Goal: Transaction & Acquisition: Obtain resource

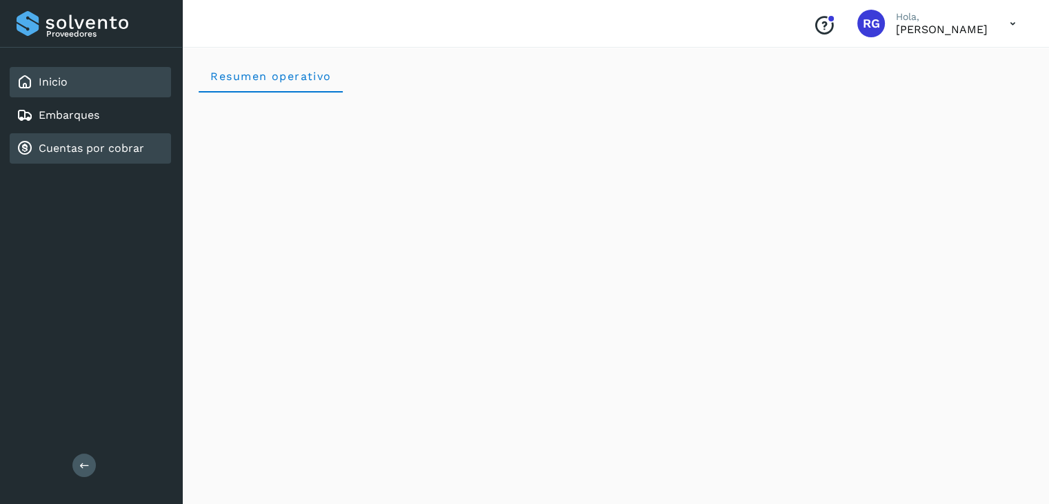
click at [79, 152] on link "Cuentas por cobrar" at bounding box center [92, 147] width 106 height 13
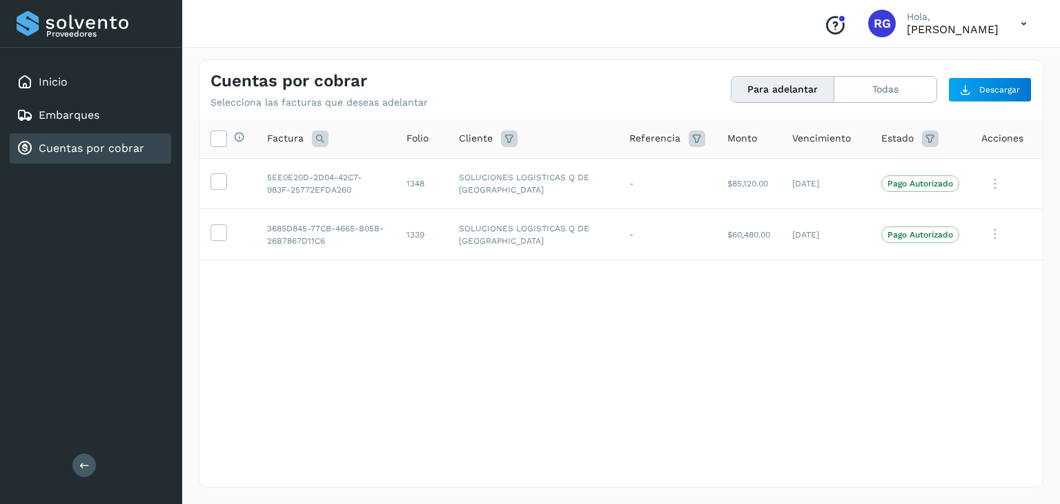
click at [648, 388] on div "Selecciona todas las facturas disponibles para adelanto Factura Folio Cliente R…" at bounding box center [620, 274] width 843 height 310
click at [475, 332] on div "Selecciona todas las facturas disponibles para adelanto Factura Folio Cliente R…" at bounding box center [620, 274] width 843 height 310
click at [336, 188] on td "5EE0E20D-2D04-42C7-983F-25772EFDA260" at bounding box center [325, 183] width 139 height 51
click at [224, 241] on td at bounding box center [227, 234] width 57 height 51
click at [219, 228] on icon at bounding box center [218, 231] width 14 height 14
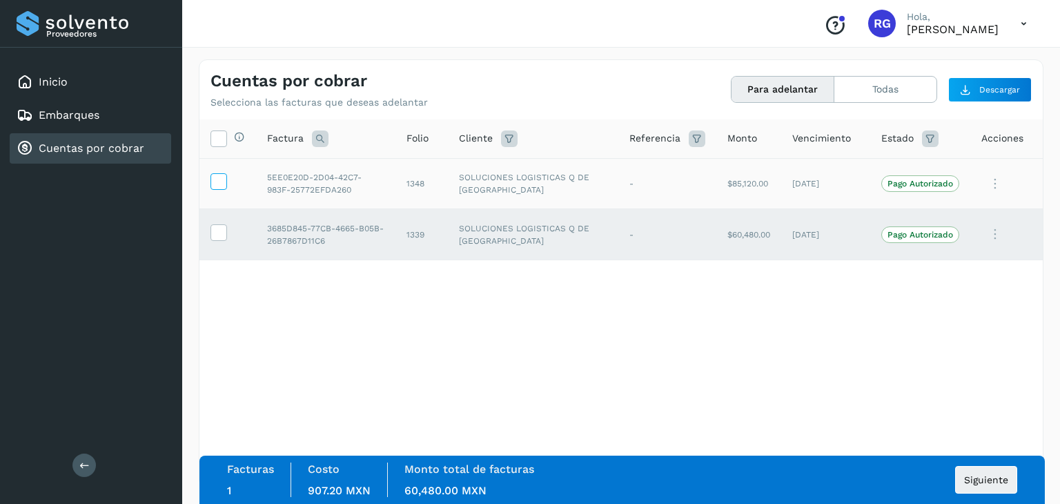
click at [212, 188] on span at bounding box center [218, 184] width 14 height 10
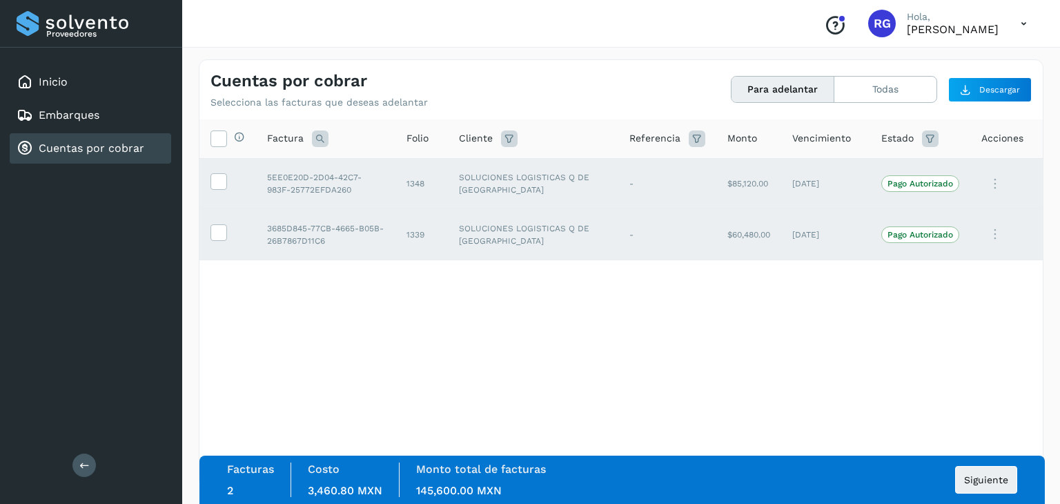
click at [893, 301] on div "Selecciona todas las facturas disponibles para adelanto Factura Folio Cliente R…" at bounding box center [620, 274] width 843 height 310
click at [408, 353] on div "Selecciona todas las facturas disponibles para adelanto Factura Folio Cliente R…" at bounding box center [620, 274] width 843 height 310
click at [216, 231] on icon at bounding box center [218, 231] width 14 height 14
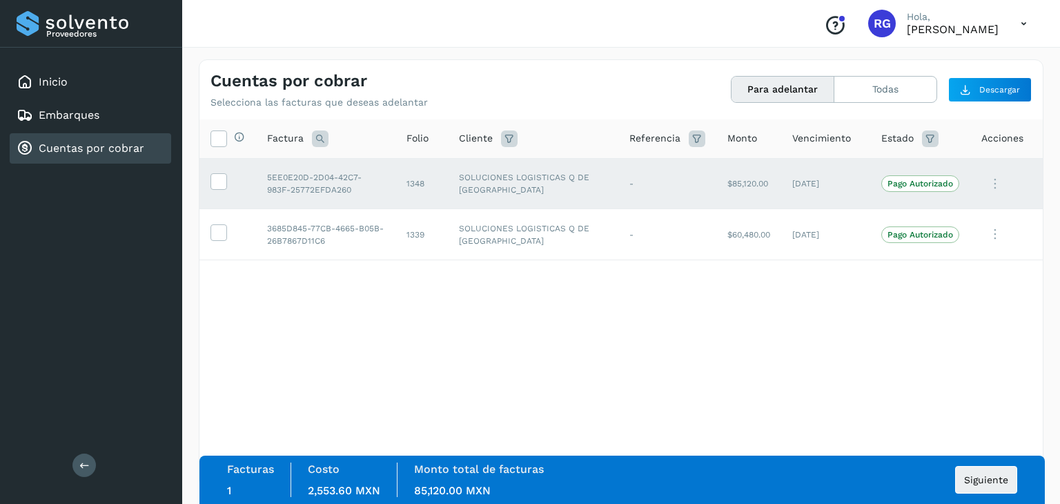
click at [688, 408] on div "Selecciona todas las facturas disponibles para adelanto Factura Folio Cliente R…" at bounding box center [620, 274] width 843 height 310
click at [969, 475] on span "Siguiente" at bounding box center [986, 480] width 44 height 10
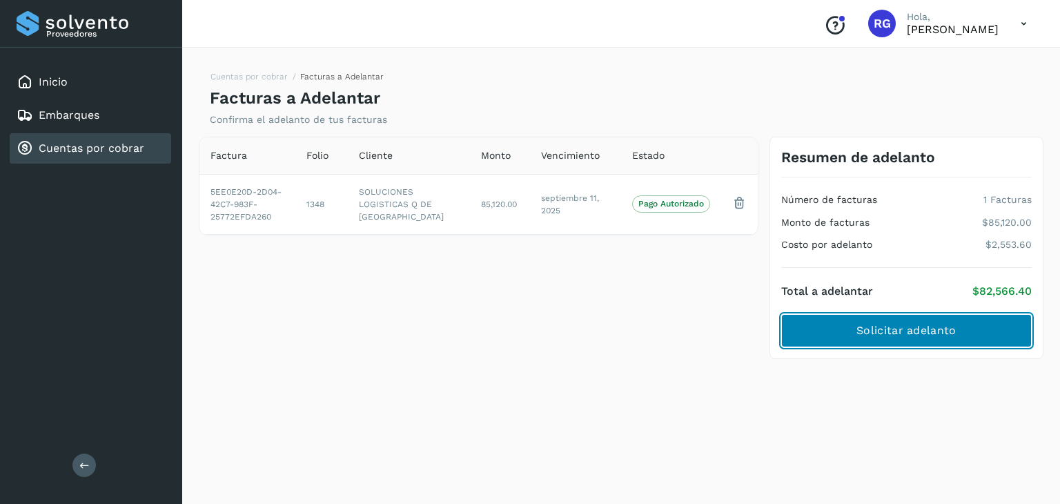
click at [907, 333] on span "Solicitar adelanto" at bounding box center [905, 330] width 99 height 15
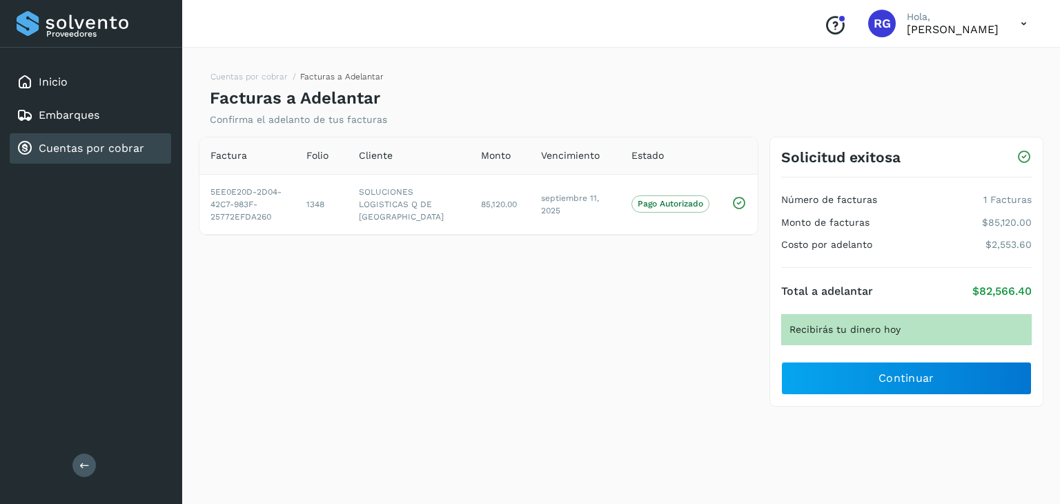
click at [601, 277] on div "Factura Folio Cliente Monto Vencimiento Estado 5EE0E20D-2D04-42C7-983F-25772EFD…" at bounding box center [478, 272] width 571 height 270
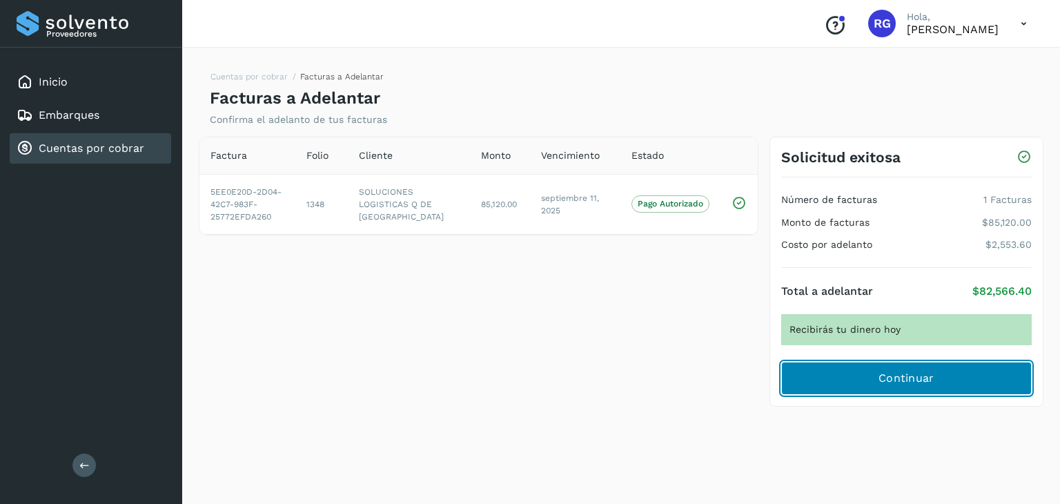
click at [912, 377] on span "Continuar" at bounding box center [906, 377] width 56 height 15
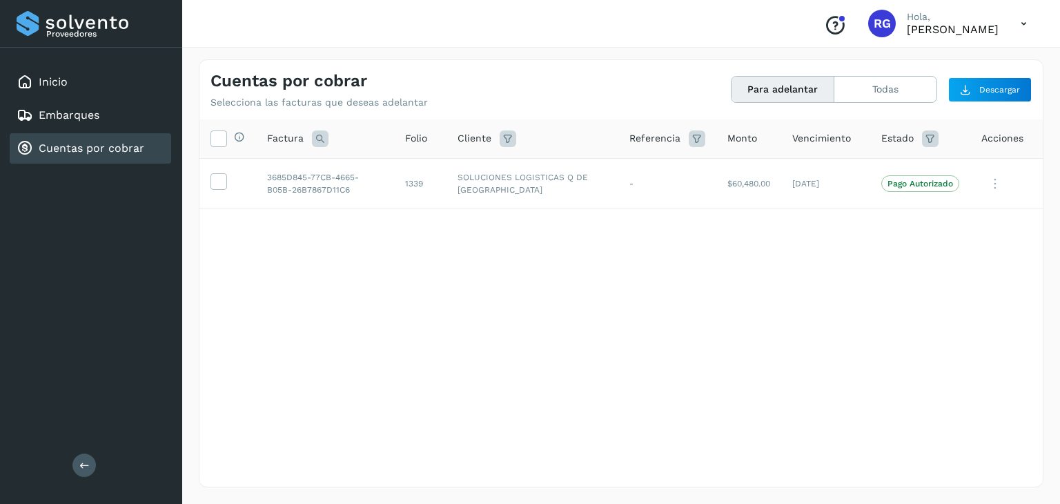
click at [872, 343] on div "Selecciona todas las facturas disponibles para adelanto Factura Folio Cliente R…" at bounding box center [620, 274] width 843 height 310
click at [1018, 31] on icon at bounding box center [1023, 24] width 28 height 28
click at [927, 67] on div "Cerrar sesión" at bounding box center [955, 62] width 164 height 26
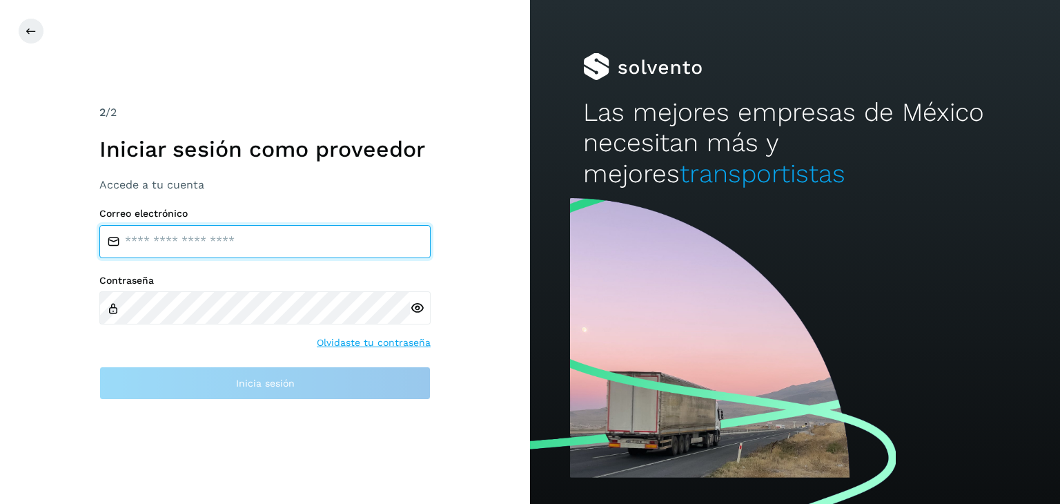
drag, startPoint x: 188, startPoint y: 255, endPoint x: 188, endPoint y: 247, distance: 7.6
click at [188, 252] on input "email" at bounding box center [264, 241] width 331 height 33
click at [188, 246] on input "email" at bounding box center [264, 241] width 331 height 33
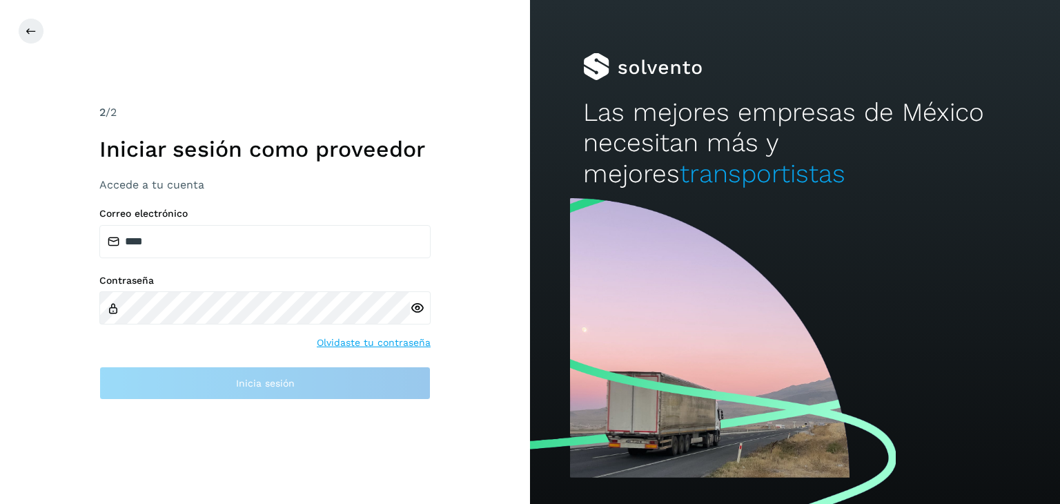
click at [414, 307] on div at bounding box center [420, 307] width 21 height 33
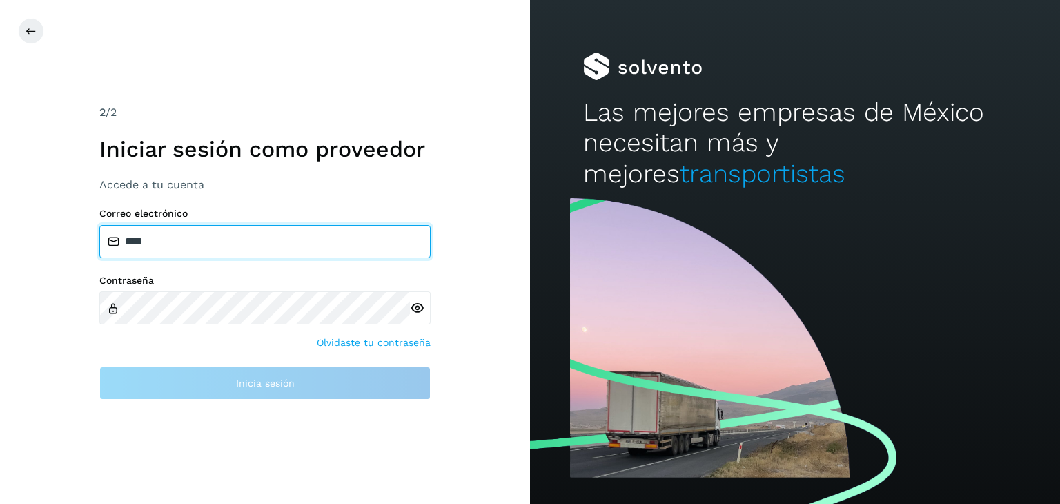
drag, startPoint x: 208, startPoint y: 233, endPoint x: 0, endPoint y: 232, distance: 208.3
click at [0, 232] on div "2 /2 Iniciar sesión como proveedor Accede a tu cuenta Correo electrónico **** C…" at bounding box center [265, 252] width 530 height 504
type input "*"
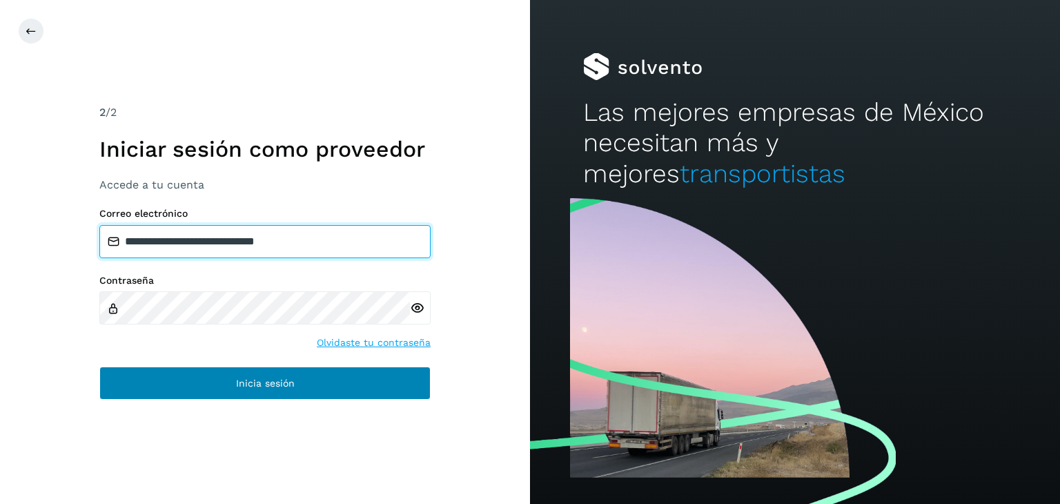
type input "**********"
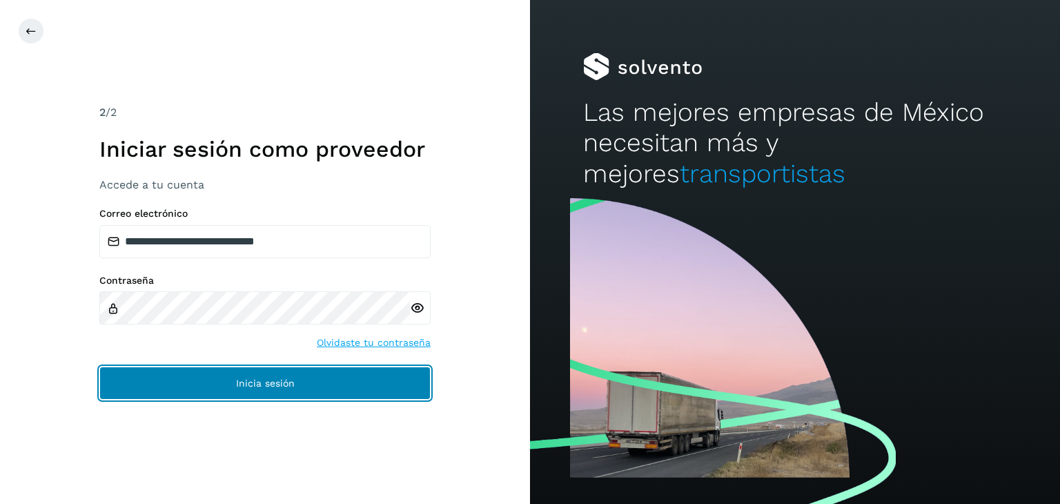
click at [230, 392] on button "Inicia sesión" at bounding box center [264, 382] width 331 height 33
